Goal: Transaction & Acquisition: Purchase product/service

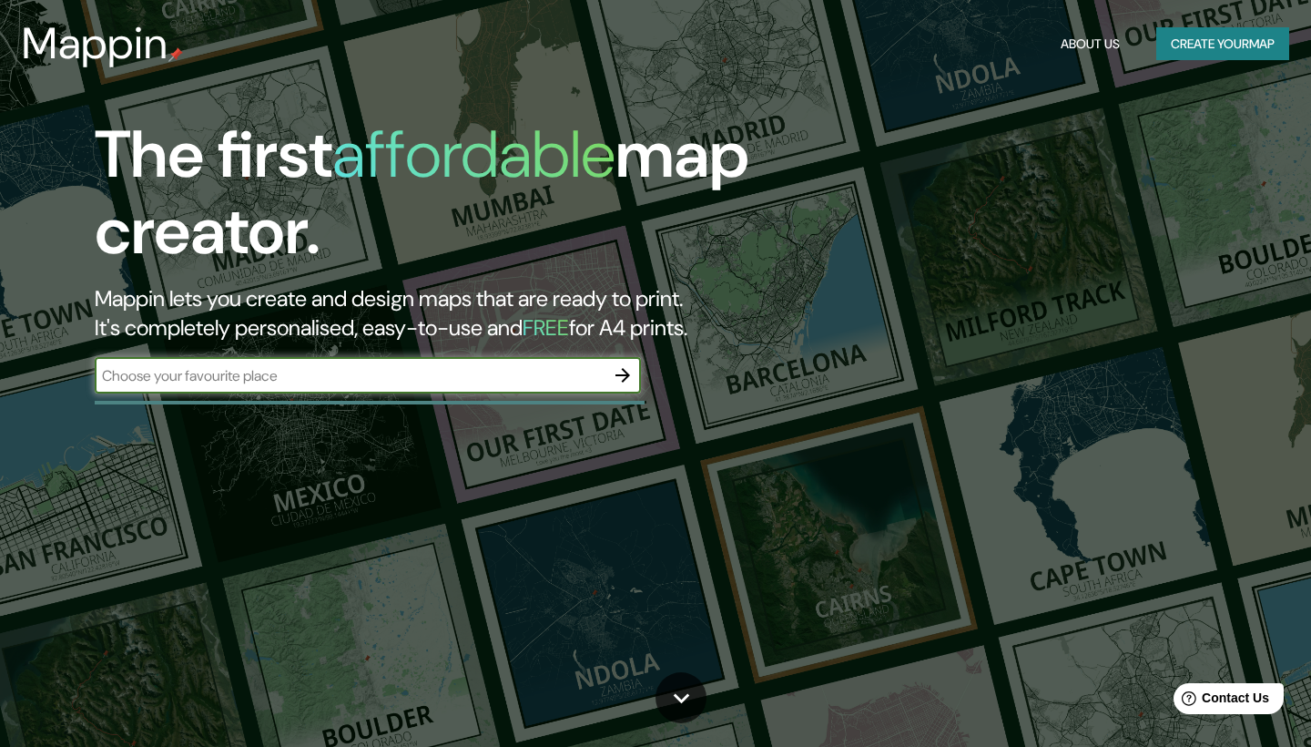
click at [510, 380] on input "text" at bounding box center [350, 375] width 510 height 21
type input "[PERSON_NAME]"
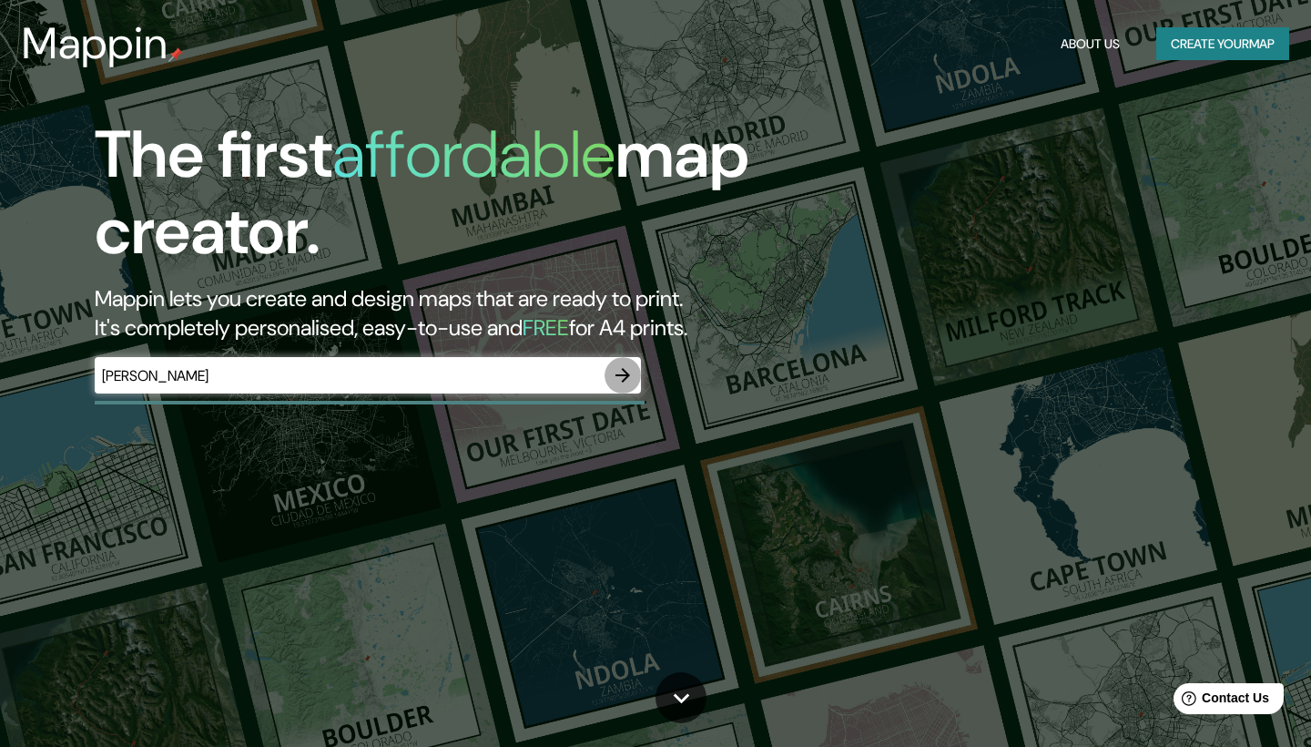
click at [626, 375] on icon "button" at bounding box center [623, 375] width 22 height 22
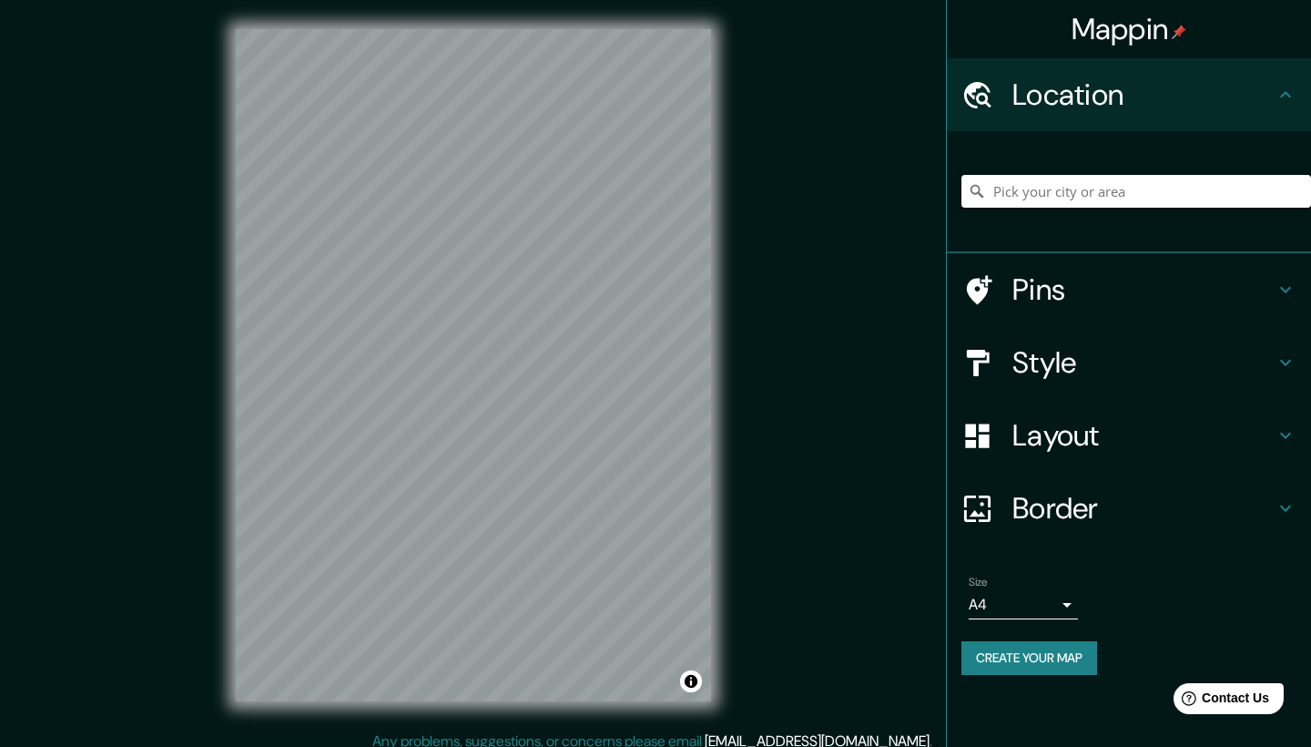
click at [1062, 196] on input "Pick your city or area" at bounding box center [1136, 191] width 350 height 33
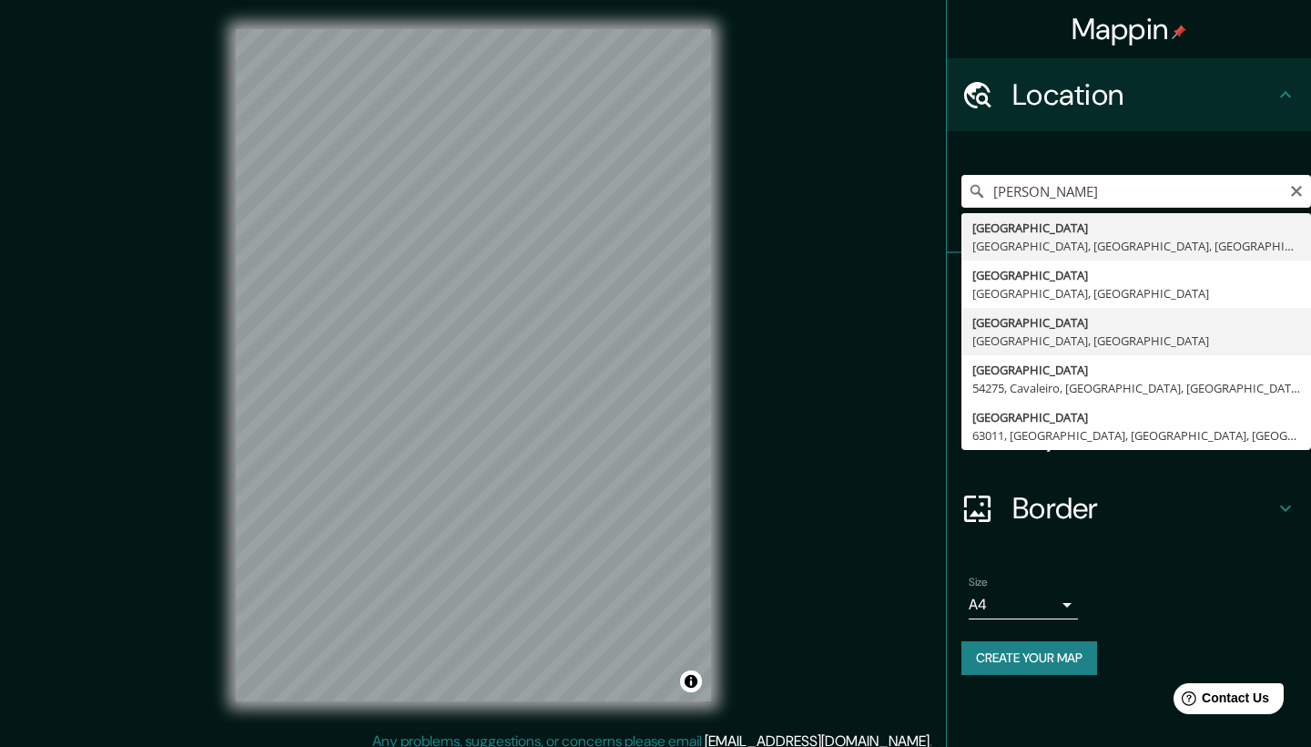
type input "[GEOGRAPHIC_DATA], [GEOGRAPHIC_DATA], [GEOGRAPHIC_DATA]"
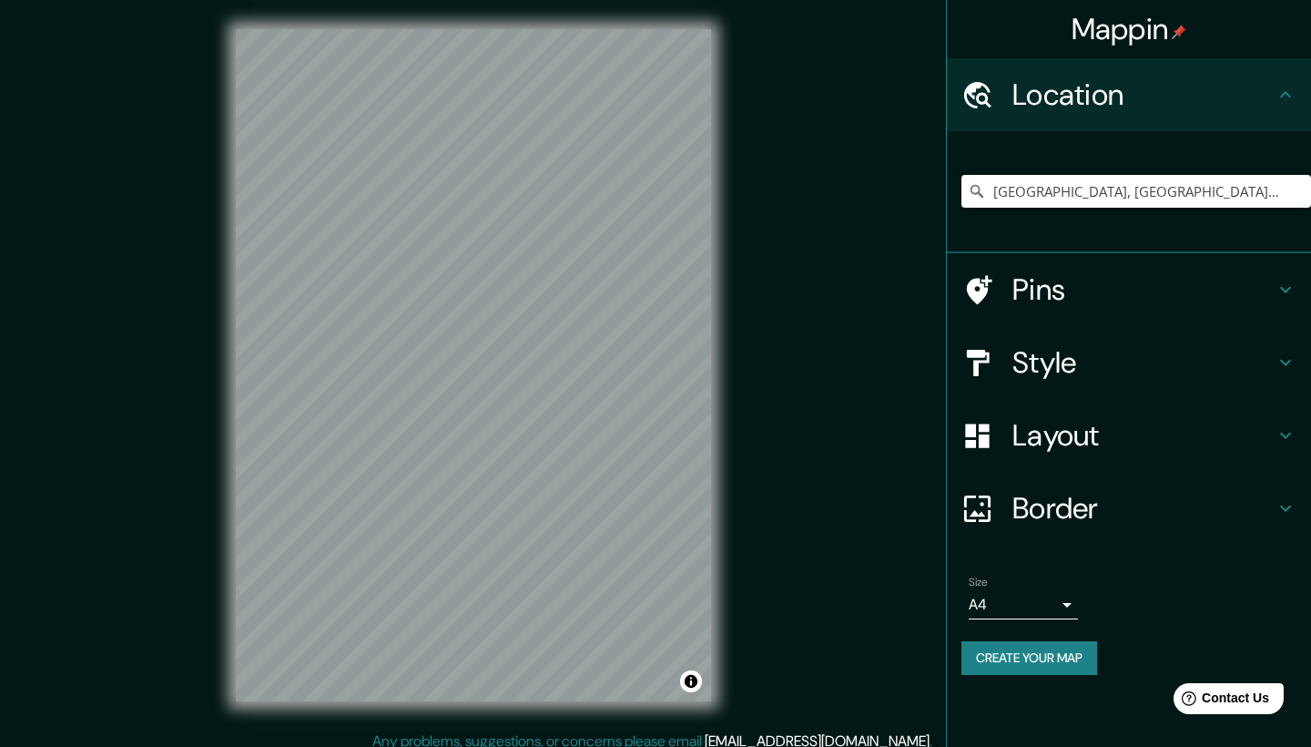
click at [1078, 310] on div "Pins" at bounding box center [1129, 289] width 364 height 73
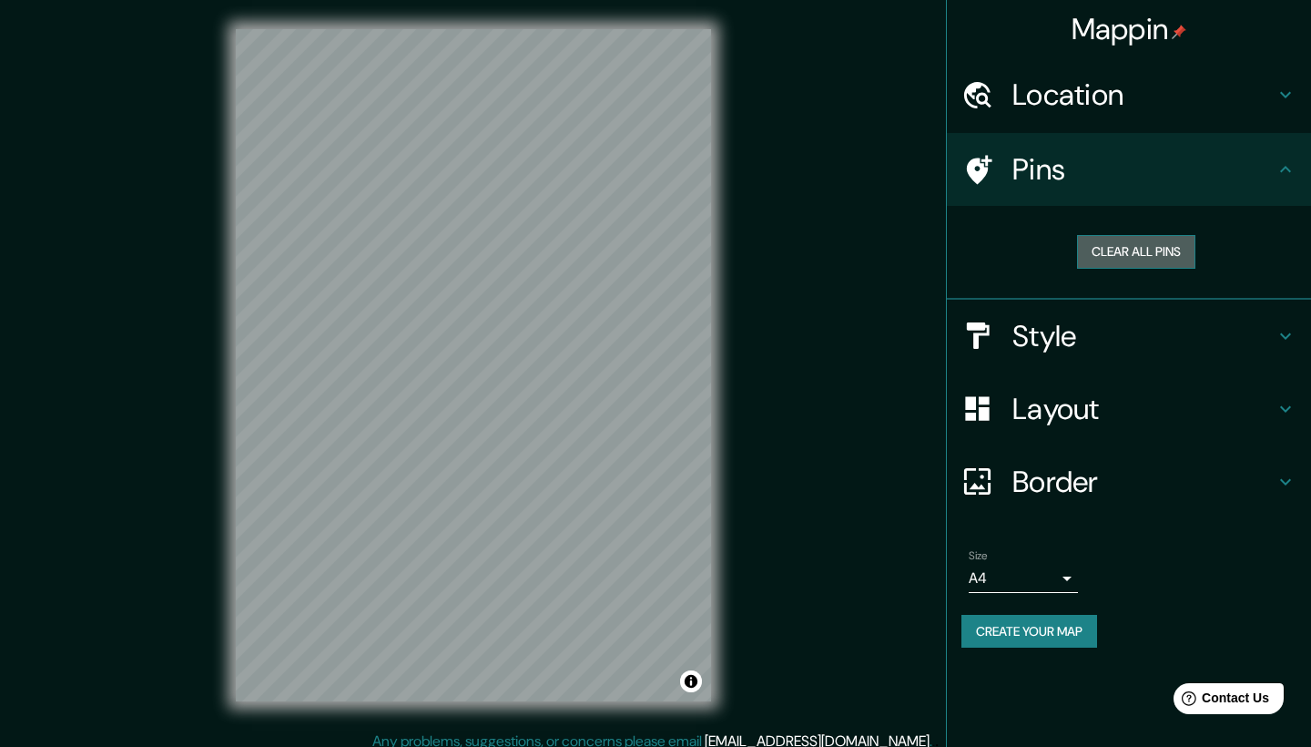
click at [1143, 249] on button "Clear all pins" at bounding box center [1136, 252] width 118 height 34
drag, startPoint x: 492, startPoint y: 462, endPoint x: 523, endPoint y: 440, distance: 37.9
click at [523, 440] on div at bounding box center [523, 446] width 15 height 15
click at [528, 453] on div at bounding box center [522, 446] width 15 height 15
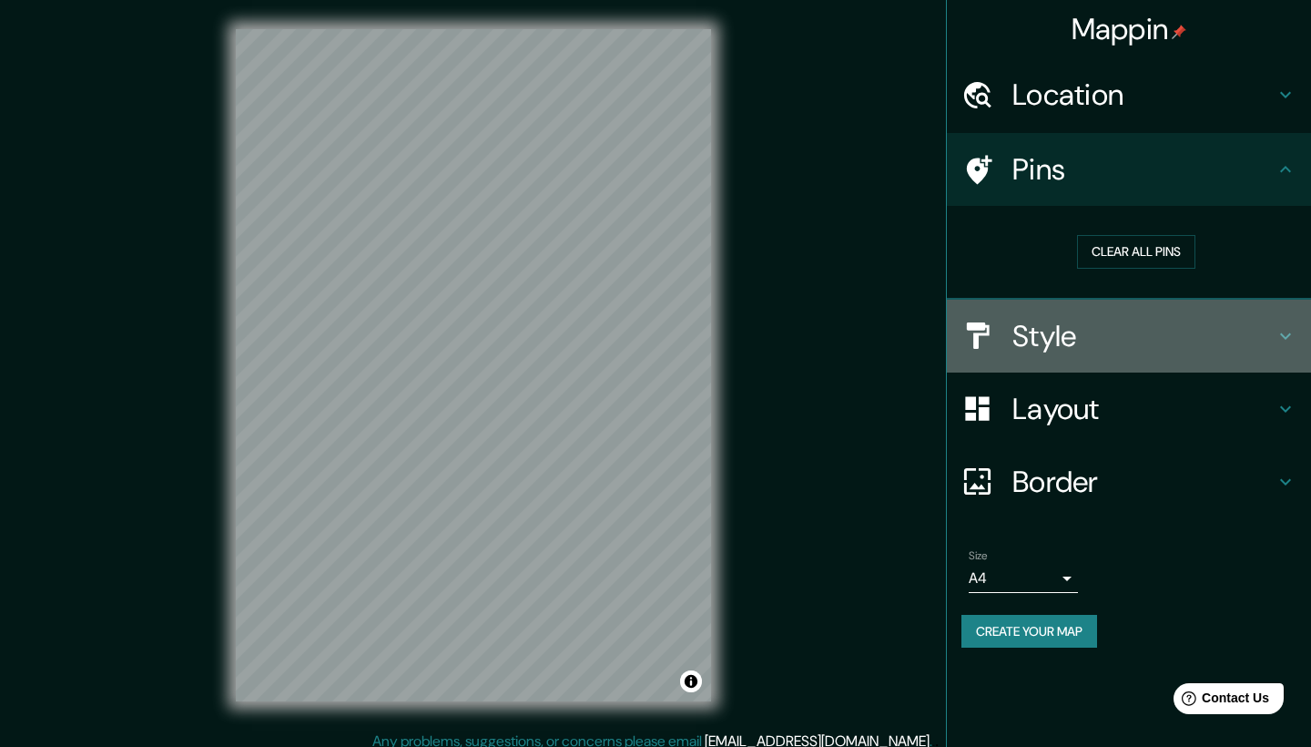
click at [1032, 338] on h4 "Style" at bounding box center [1143, 336] width 262 height 36
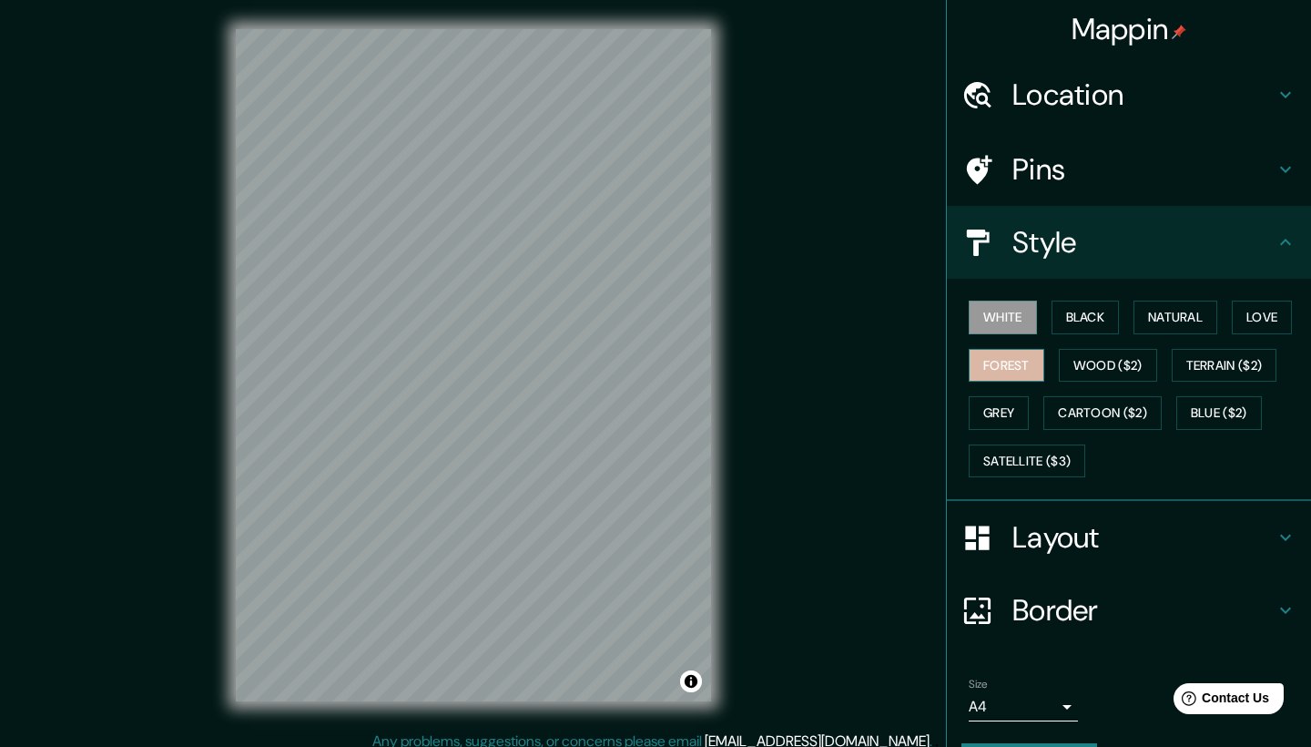
click at [1022, 357] on button "Forest" at bounding box center [1007, 366] width 76 height 34
click at [1038, 358] on button "Forest" at bounding box center [1007, 366] width 76 height 34
click at [1250, 326] on button "Love" at bounding box center [1262, 317] width 60 height 34
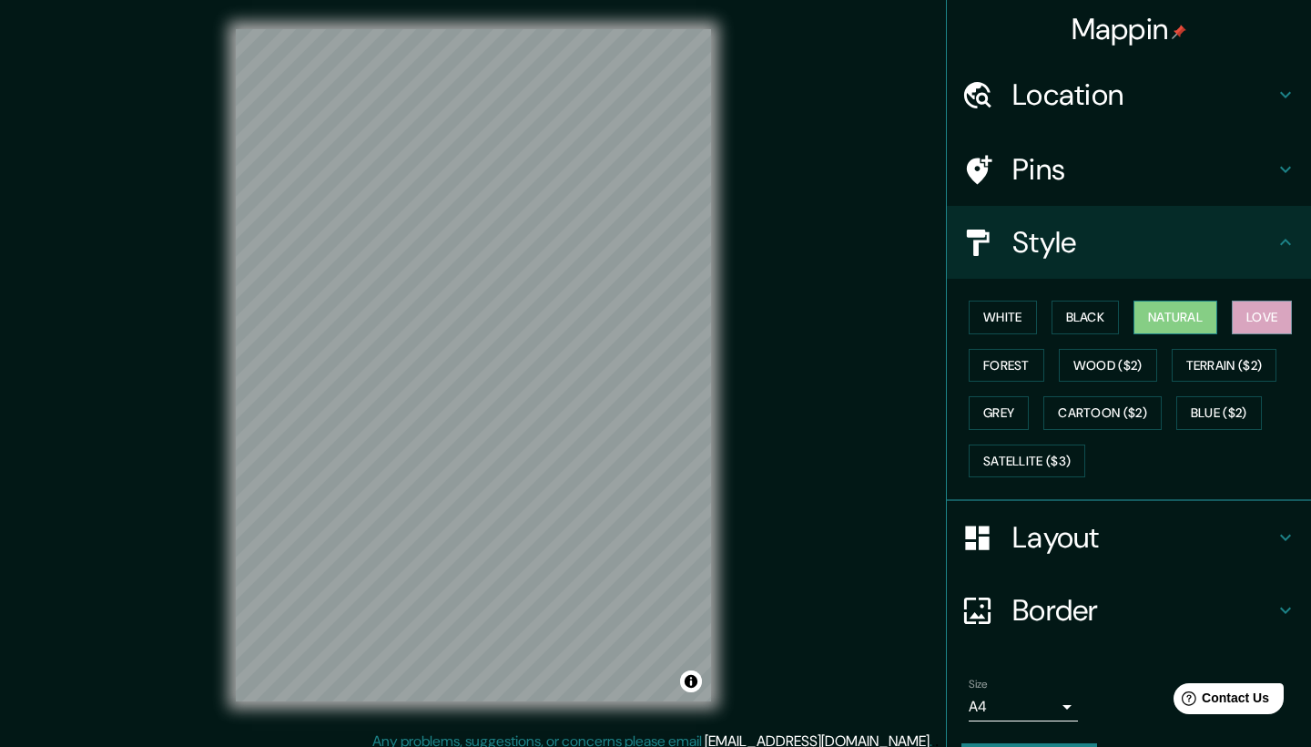
click at [1206, 313] on button "Natural" at bounding box center [1176, 317] width 84 height 34
click at [1083, 320] on button "Black" at bounding box center [1086, 317] width 68 height 34
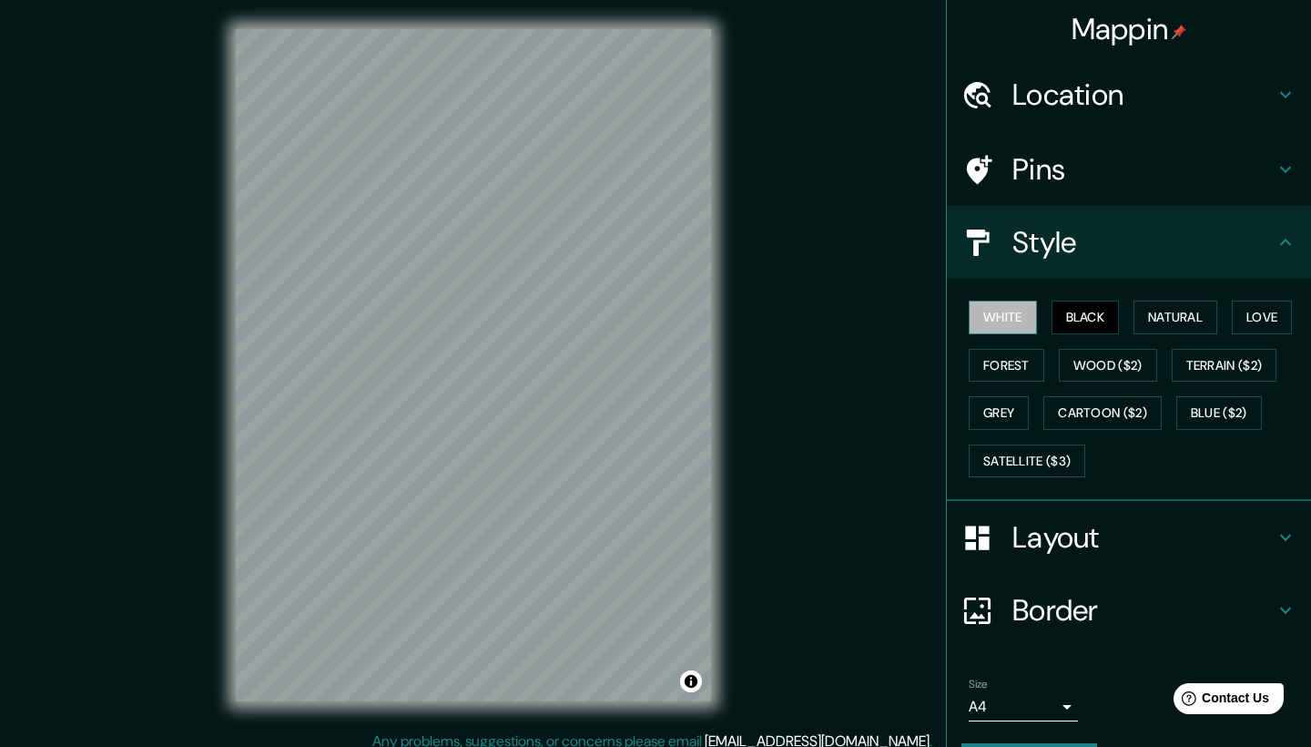
click at [1022, 317] on button "White" at bounding box center [1003, 317] width 68 height 34
click at [1144, 314] on button "Natural" at bounding box center [1176, 317] width 84 height 34
click at [789, 499] on div "Mappin Location [GEOGRAPHIC_DATA], [GEOGRAPHIC_DATA], [GEOGRAPHIC_DATA] Pins St…" at bounding box center [655, 379] width 1311 height 759
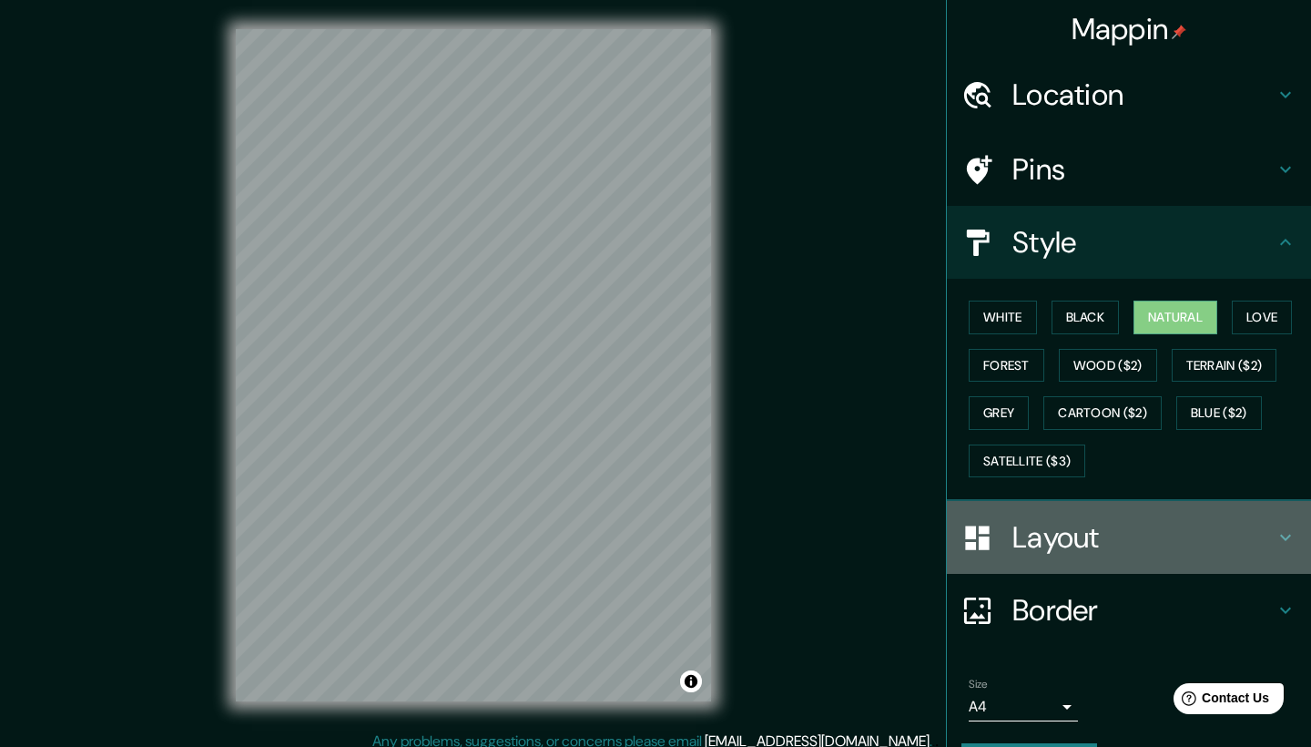
click at [1093, 541] on h4 "Layout" at bounding box center [1143, 537] width 262 height 36
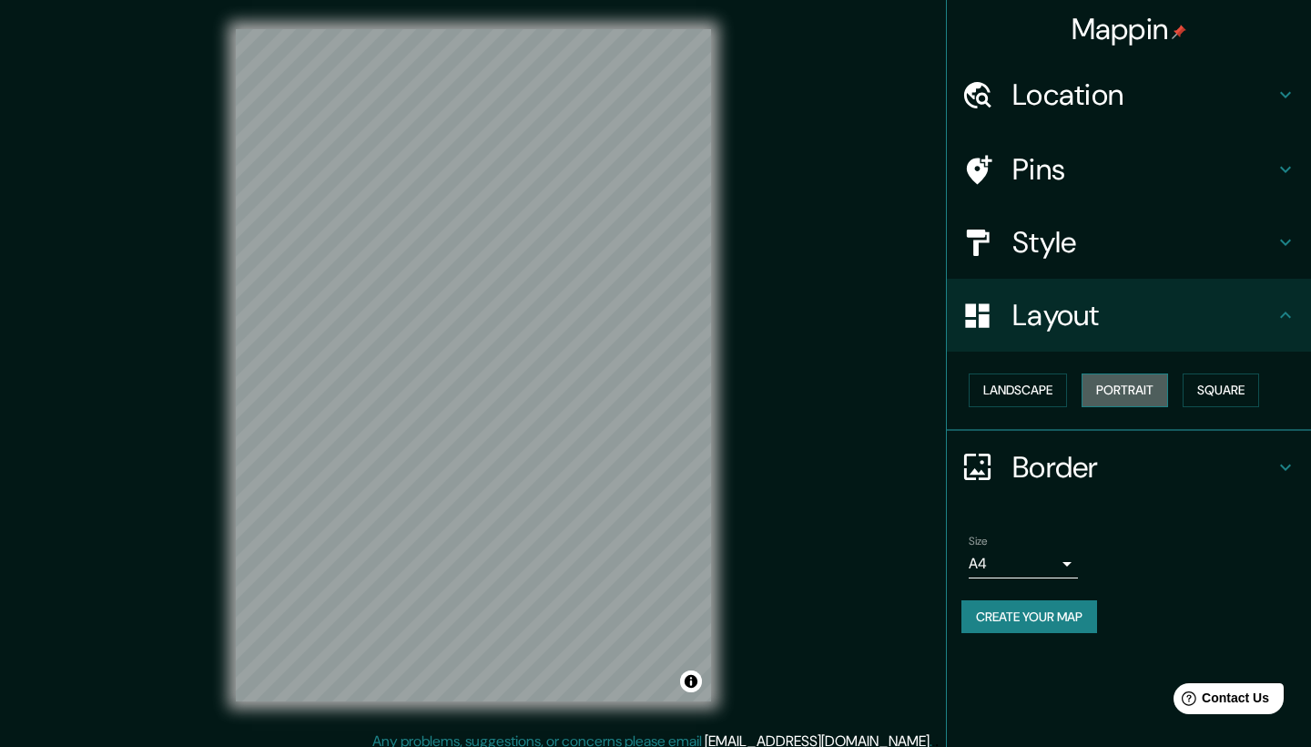
click at [1117, 396] on button "Portrait" at bounding box center [1125, 390] width 86 height 34
click at [1131, 384] on button "Portrait" at bounding box center [1125, 390] width 86 height 34
click at [1208, 382] on button "Square" at bounding box center [1221, 390] width 76 height 34
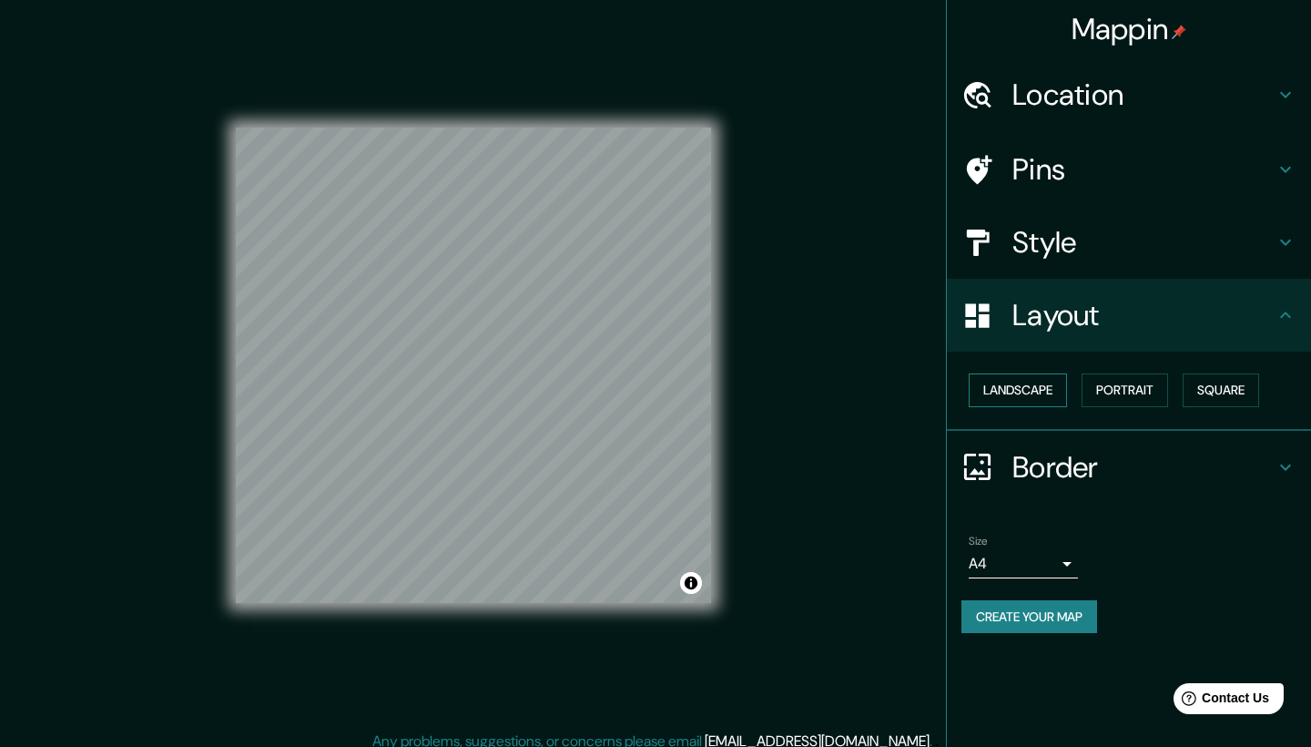
click at [1016, 400] on button "Landscape" at bounding box center [1018, 390] width 98 height 34
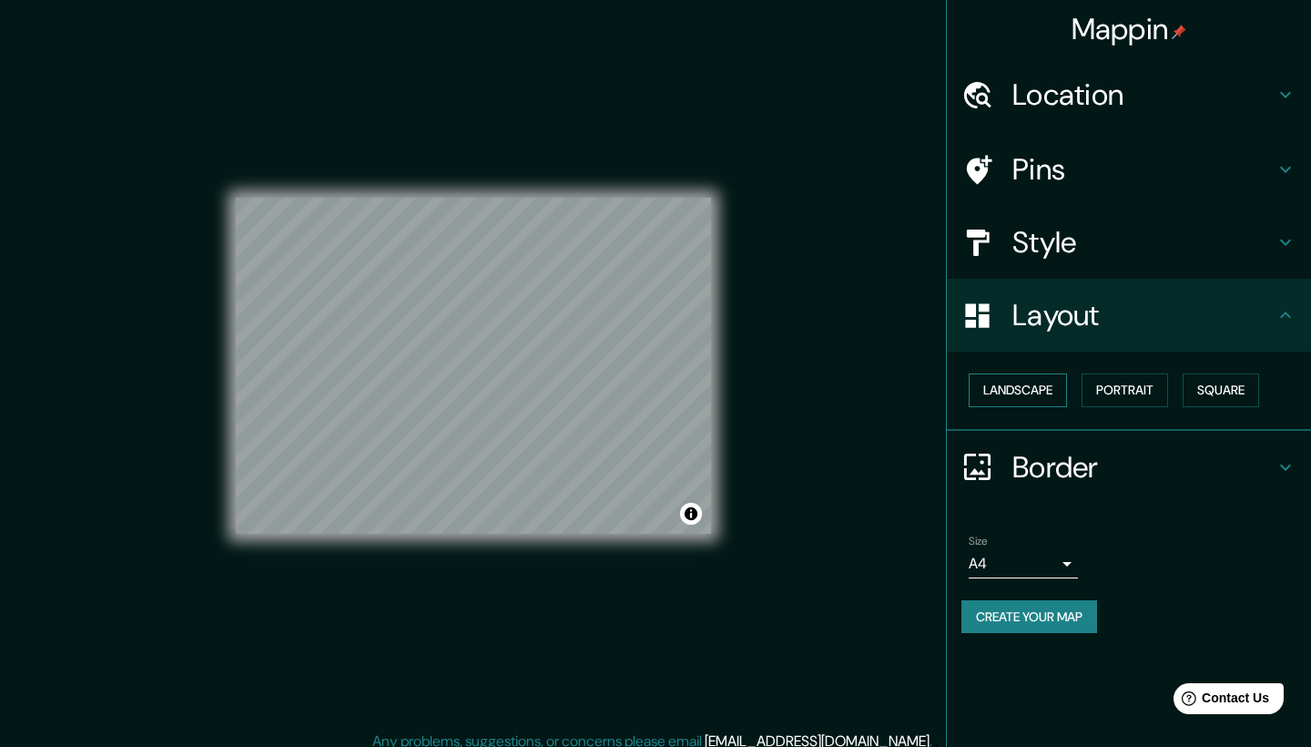
click at [1016, 398] on button "Landscape" at bounding box center [1018, 390] width 98 height 34
click at [1116, 399] on button "Portrait" at bounding box center [1125, 390] width 86 height 34
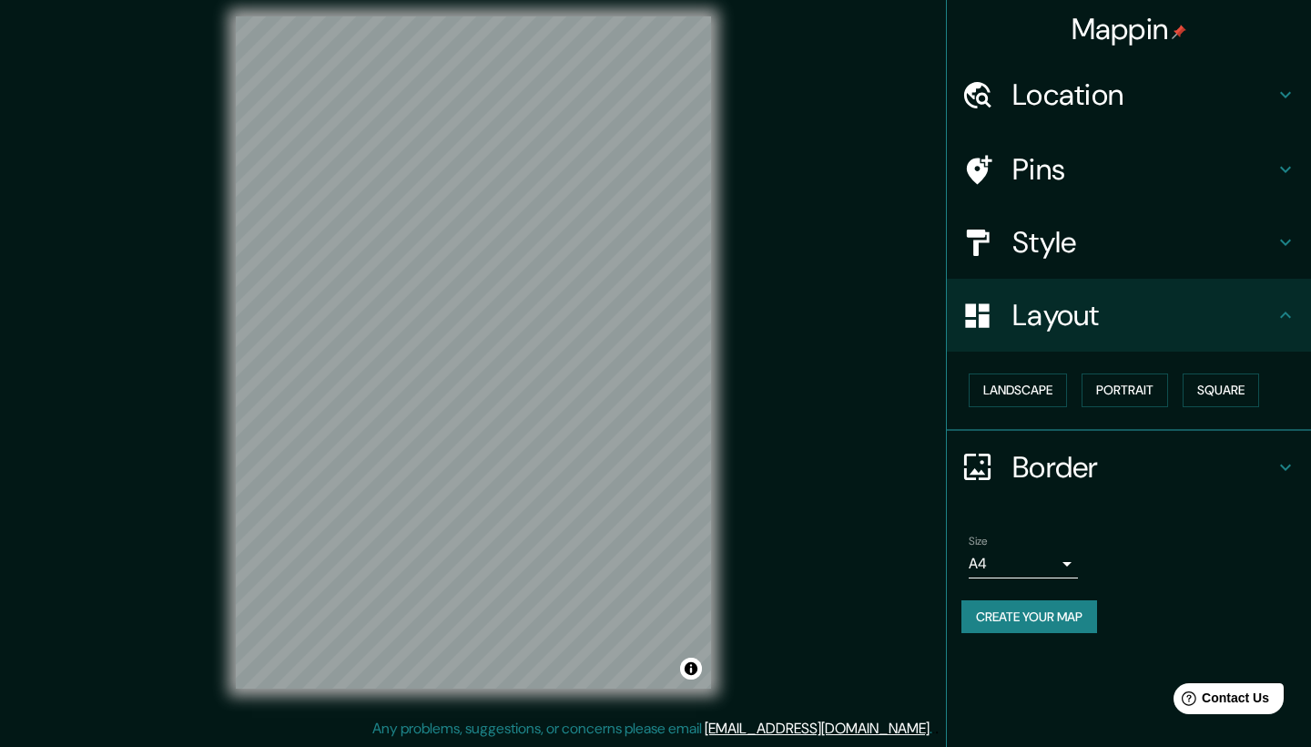
scroll to position [13, 0]
click at [1056, 474] on h4 "Border" at bounding box center [1143, 467] width 262 height 36
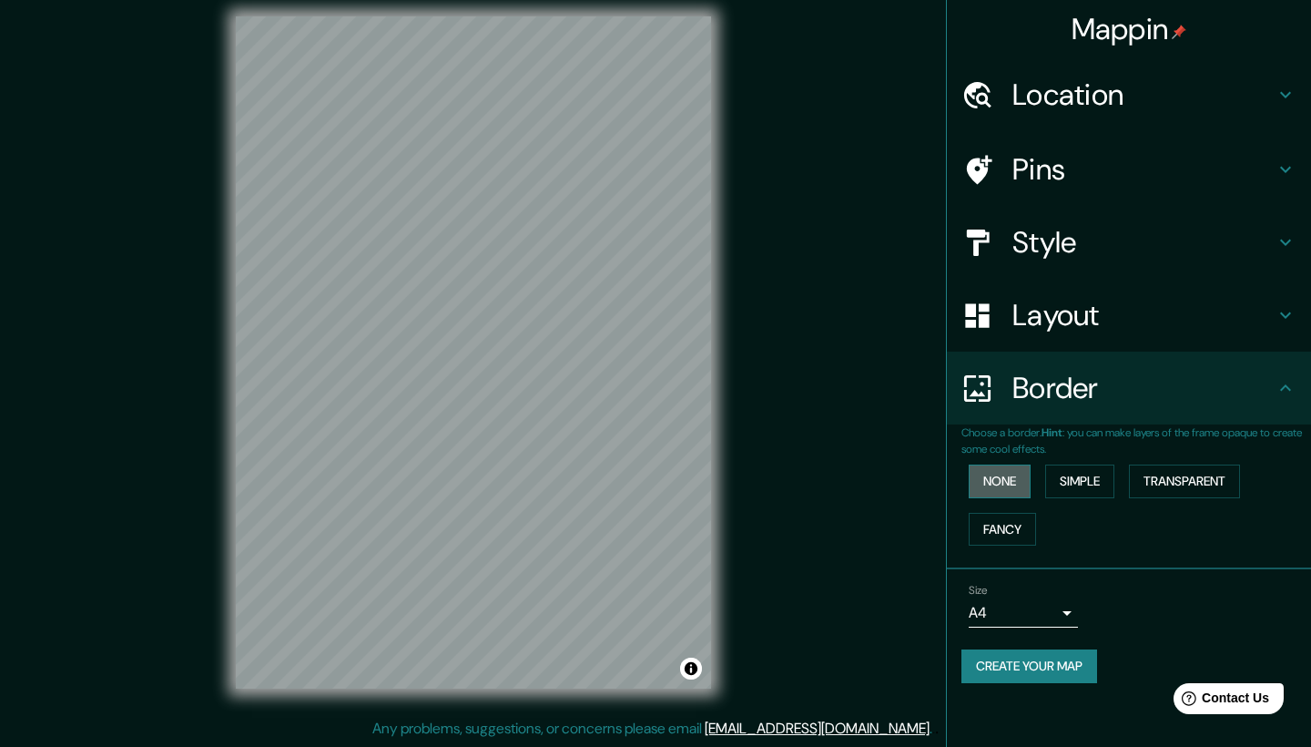
click at [1005, 473] on button "None" at bounding box center [1000, 481] width 62 height 34
click at [1080, 473] on button "Simple" at bounding box center [1079, 481] width 69 height 34
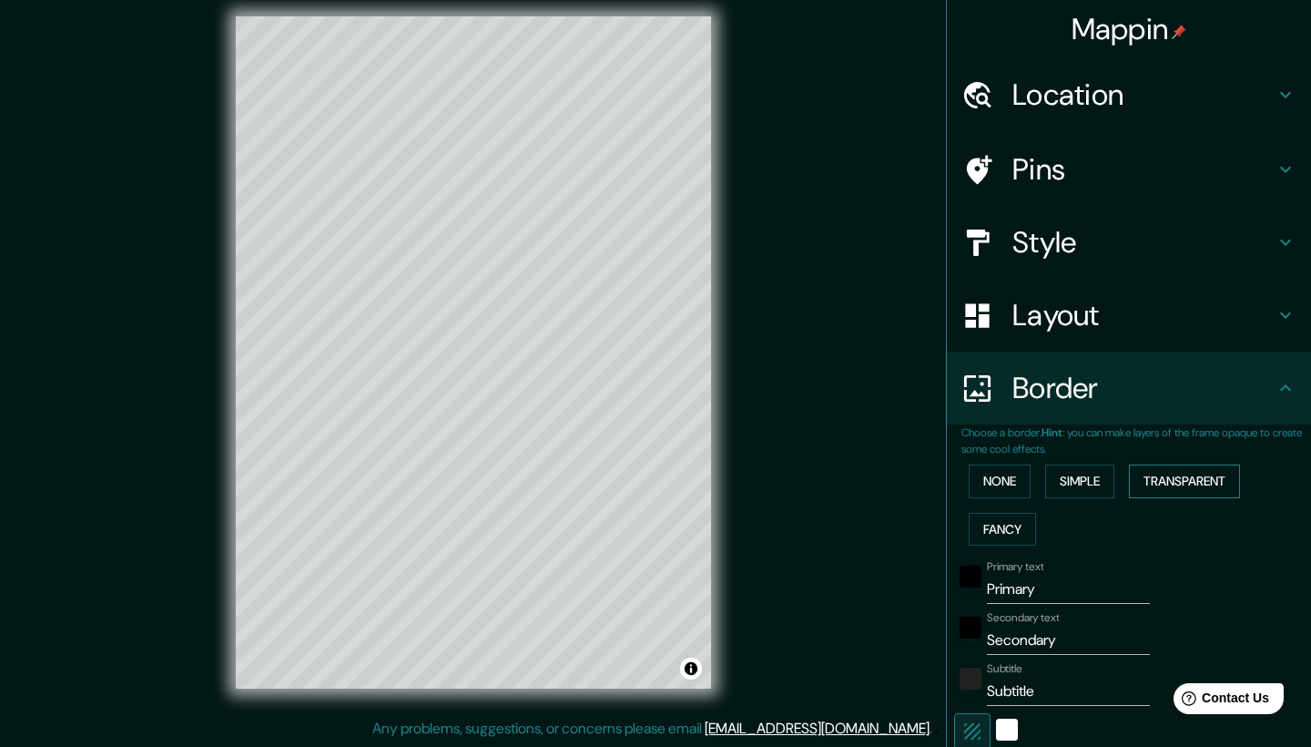
click at [1149, 468] on button "Transparent" at bounding box center [1184, 481] width 111 height 34
click at [1069, 507] on div "None Simple Transparent Fancy" at bounding box center [1136, 505] width 350 height 96
click at [1022, 519] on button "Fancy" at bounding box center [1002, 530] width 67 height 34
click at [1003, 467] on button "None" at bounding box center [1000, 481] width 62 height 34
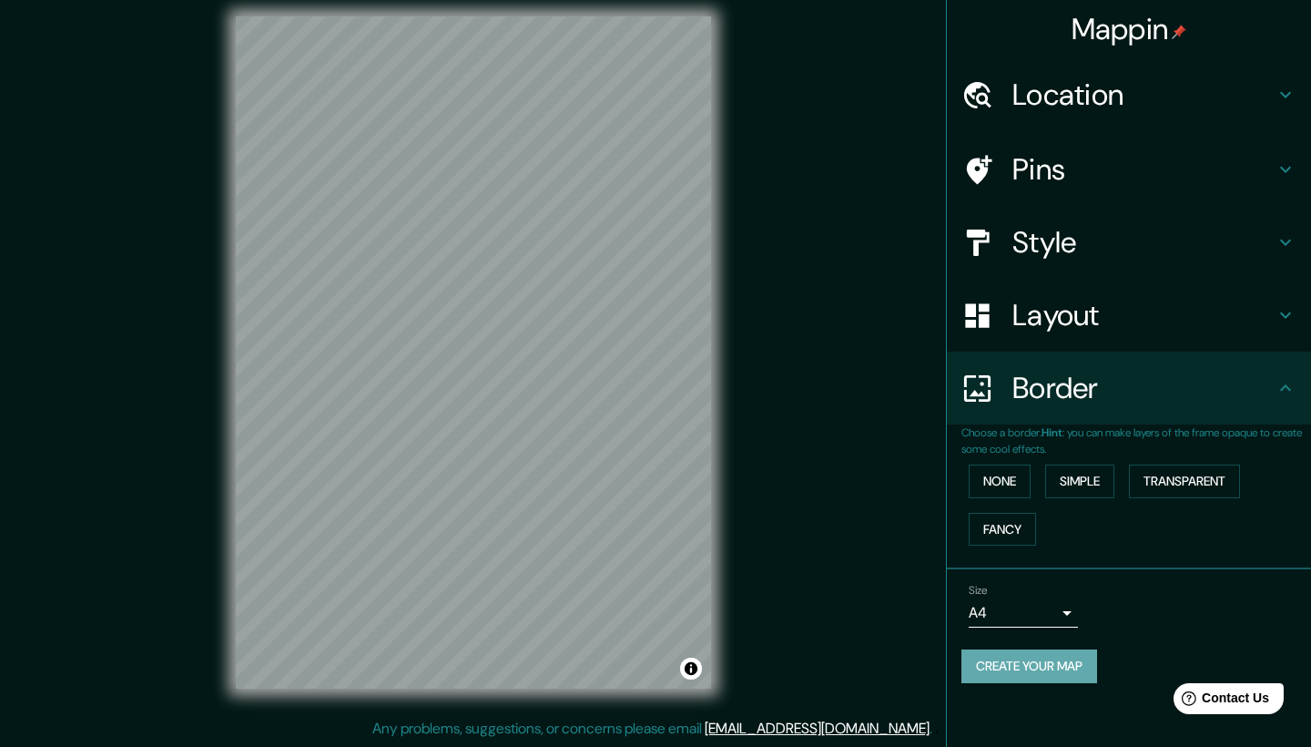
click at [1025, 660] on button "Create your map" at bounding box center [1029, 666] width 136 height 34
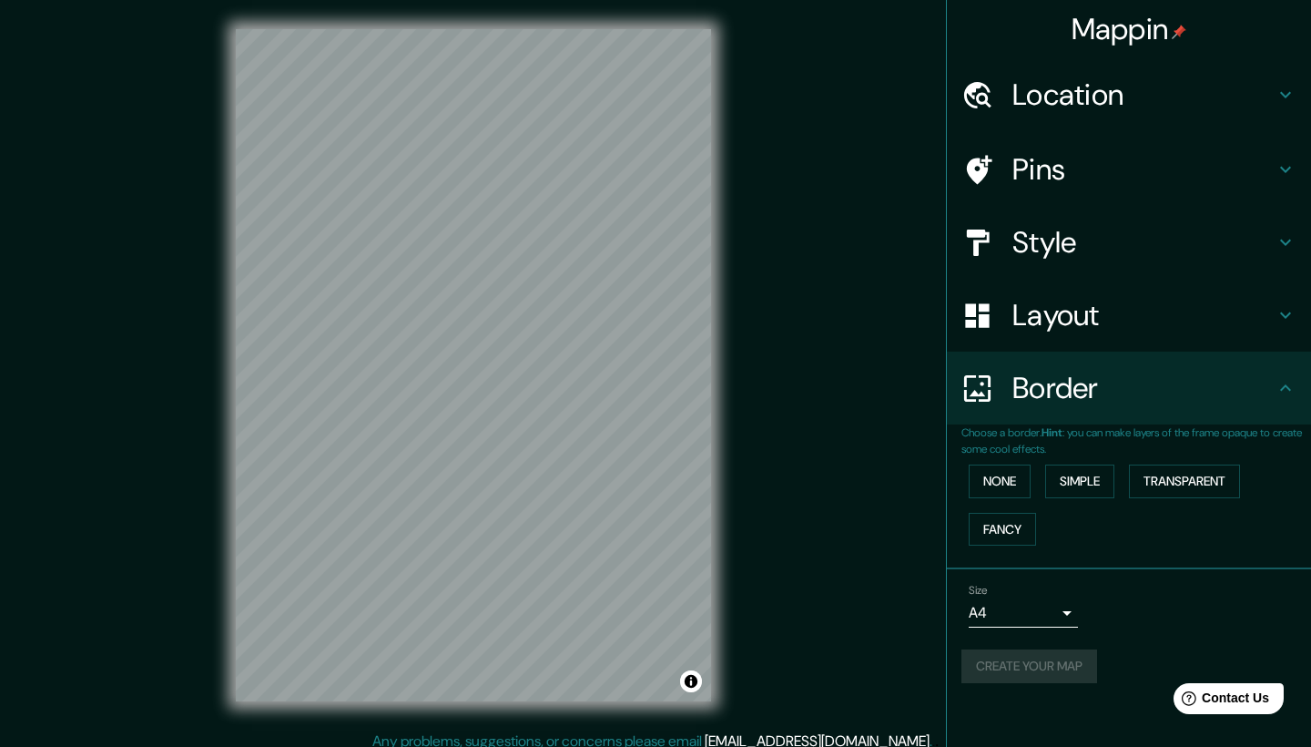
scroll to position [0, 0]
click at [1032, 624] on div "Size A4 single" at bounding box center [1128, 605] width 335 height 58
click at [1049, 608] on body "Mappin Location [GEOGRAPHIC_DATA], [GEOGRAPHIC_DATA], [GEOGRAPHIC_DATA] Pins St…" at bounding box center [655, 373] width 1311 height 747
click at [1115, 628] on div at bounding box center [655, 373] width 1311 height 747
click at [1029, 656] on div "Create your map" at bounding box center [1128, 666] width 335 height 34
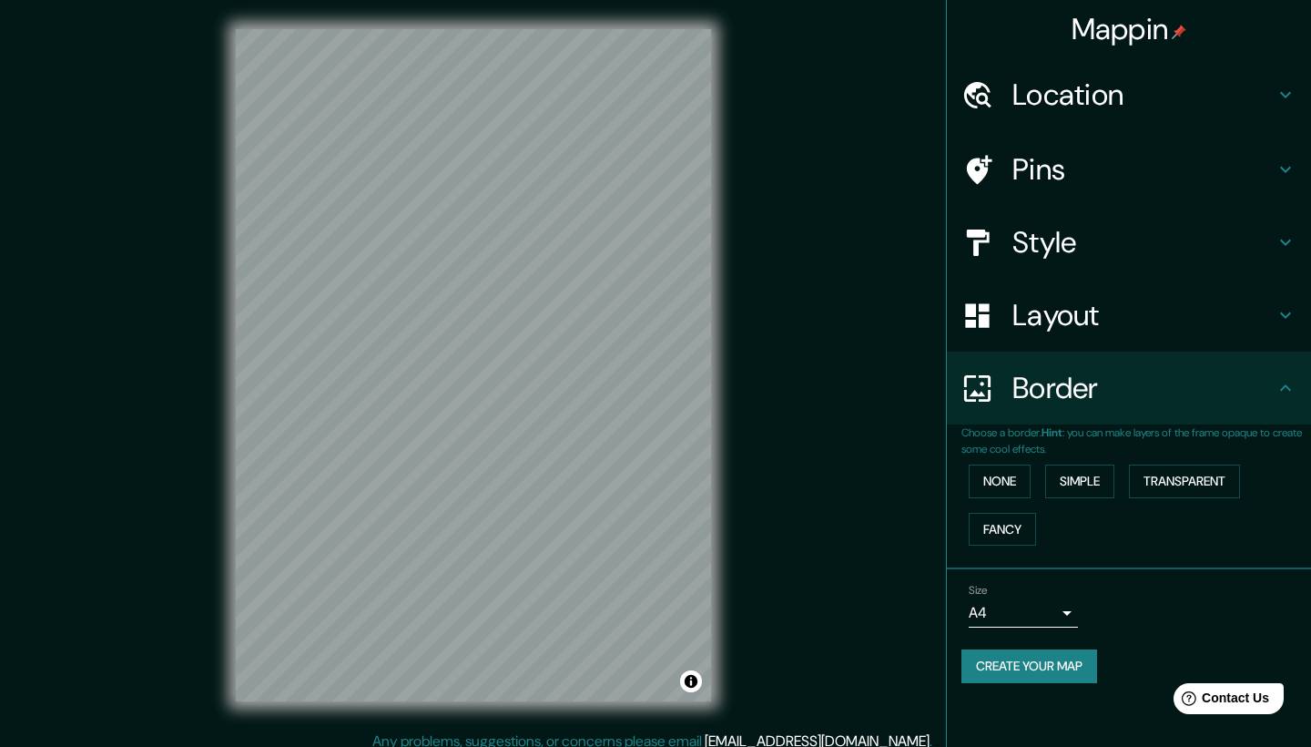
click at [1010, 664] on button "Create your map" at bounding box center [1029, 666] width 136 height 34
click at [770, 505] on div "Mappin Location [GEOGRAPHIC_DATA], [GEOGRAPHIC_DATA], [GEOGRAPHIC_DATA] Pins St…" at bounding box center [655, 379] width 1311 height 759
click at [1093, 483] on button "Simple" at bounding box center [1079, 481] width 69 height 34
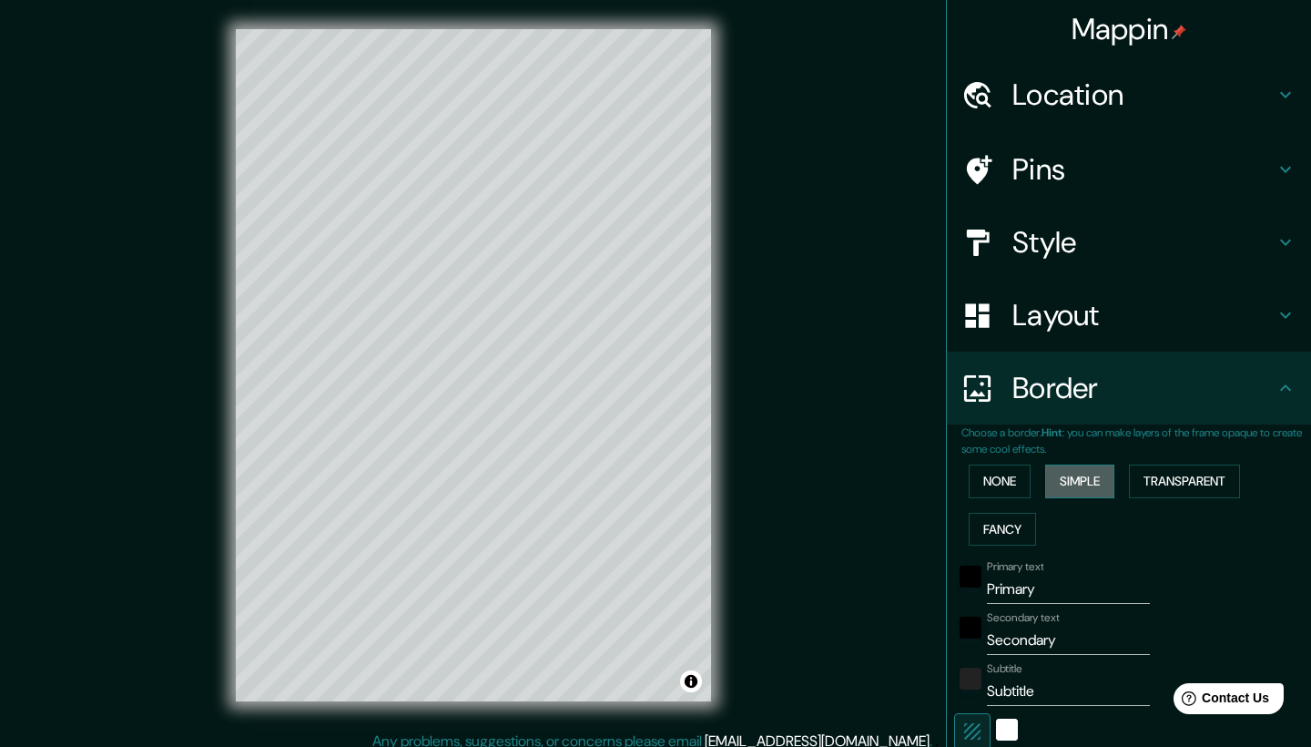
click at [1093, 482] on button "Simple" at bounding box center [1079, 481] width 69 height 34
type input "209"
type input "42"
click at [1015, 478] on button "None" at bounding box center [1000, 481] width 62 height 34
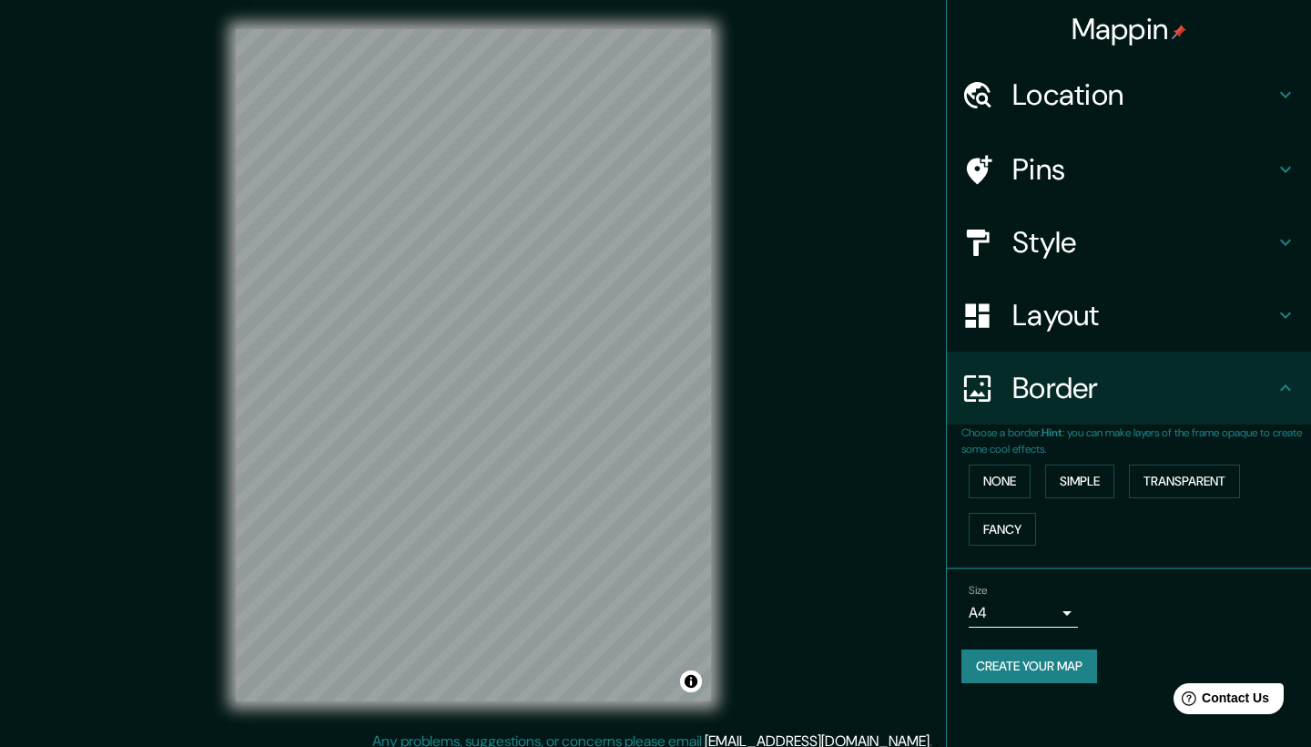
click at [1078, 310] on h4 "Layout" at bounding box center [1143, 315] width 262 height 36
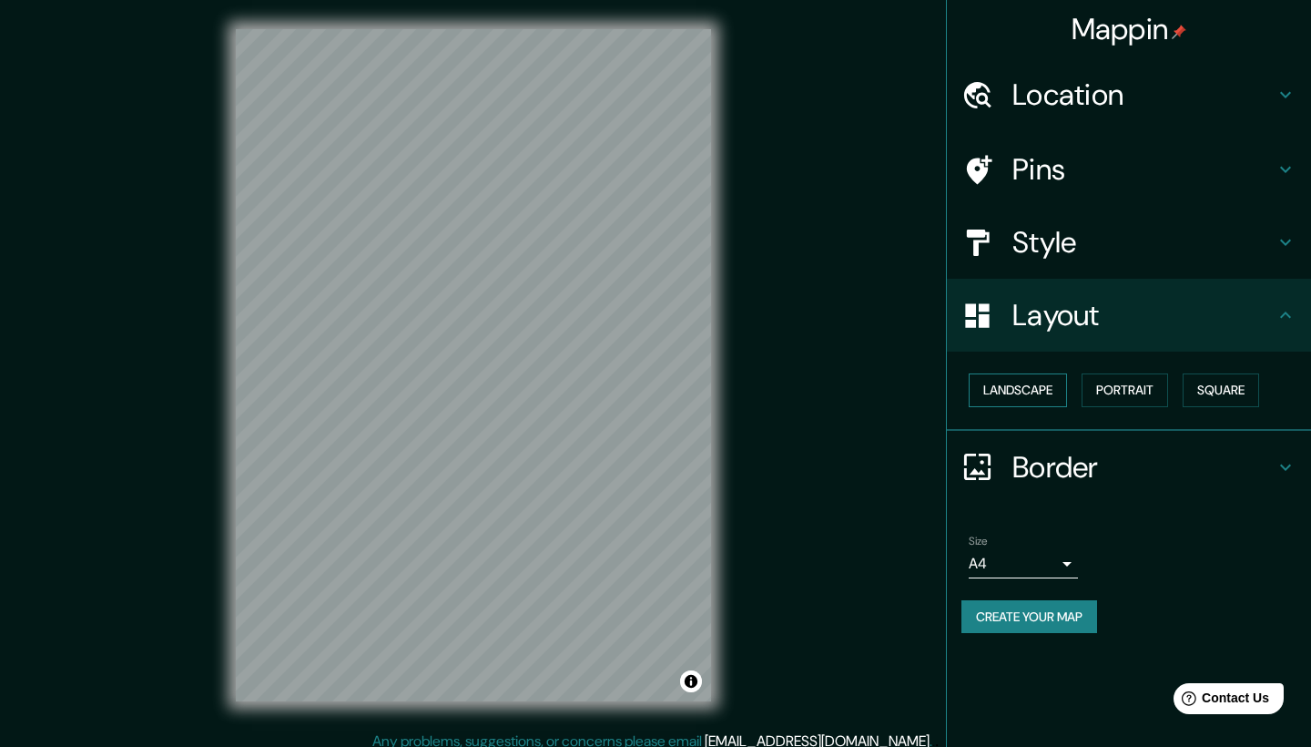
click at [1048, 392] on button "Landscape" at bounding box center [1018, 390] width 98 height 34
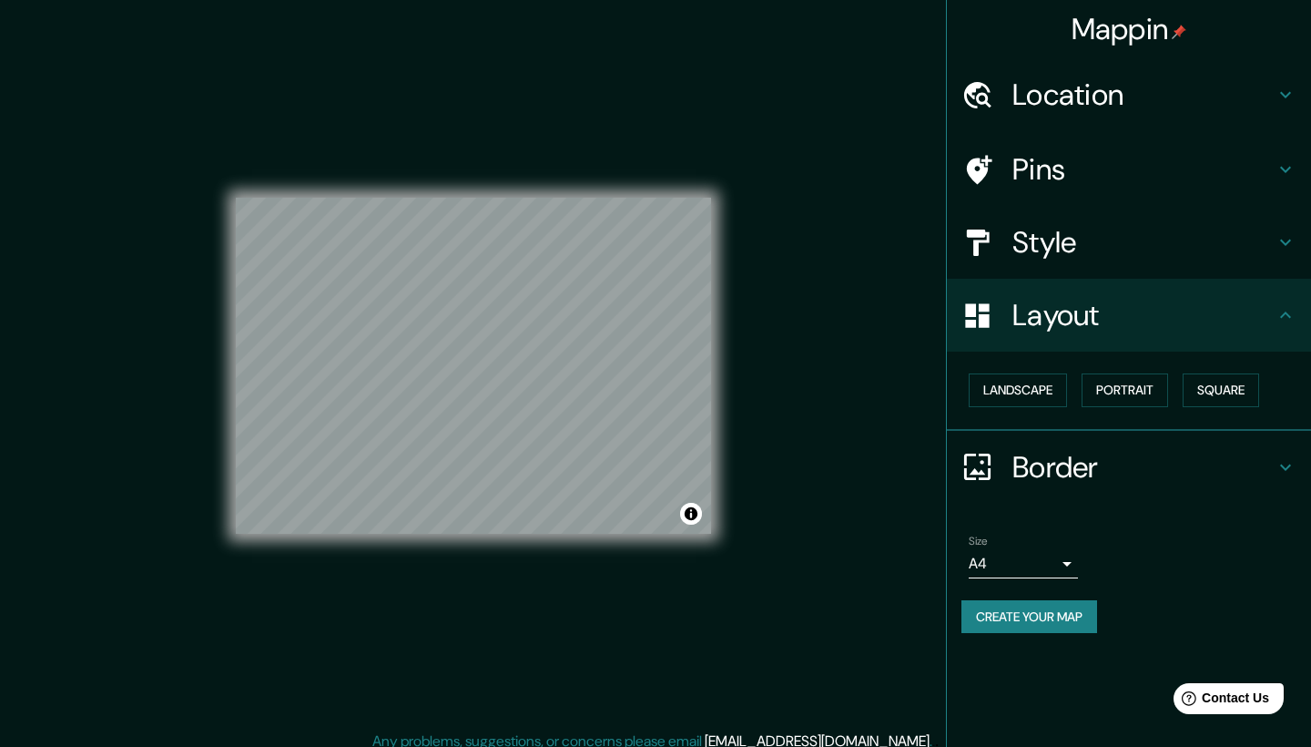
click at [851, 387] on div "Mappin Location [GEOGRAPHIC_DATA], [GEOGRAPHIC_DATA], [GEOGRAPHIC_DATA] Pins St…" at bounding box center [655, 379] width 1311 height 759
click at [1027, 608] on button "Create your map" at bounding box center [1029, 617] width 136 height 34
click at [758, 432] on div "Mappin Location [GEOGRAPHIC_DATA], [GEOGRAPHIC_DATA], [GEOGRAPHIC_DATA] Pins St…" at bounding box center [655, 379] width 1311 height 759
click at [826, 564] on div "Mappin Location [GEOGRAPHIC_DATA], [GEOGRAPHIC_DATA], [GEOGRAPHIC_DATA] Pins St…" at bounding box center [655, 379] width 1311 height 759
